Goal: Navigation & Orientation: Find specific page/section

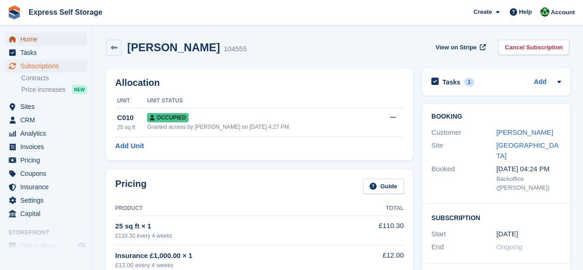
click at [40, 40] on span "Home" at bounding box center [47, 39] width 55 height 13
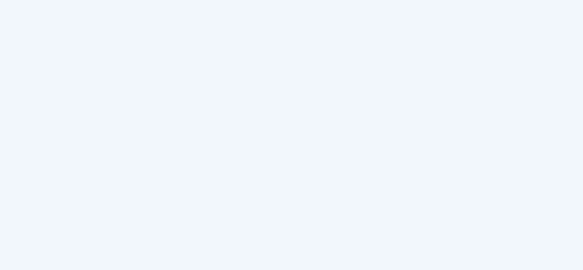
click at [274, 74] on body at bounding box center [291, 135] width 583 height 270
